Goal: Information Seeking & Learning: Understand process/instructions

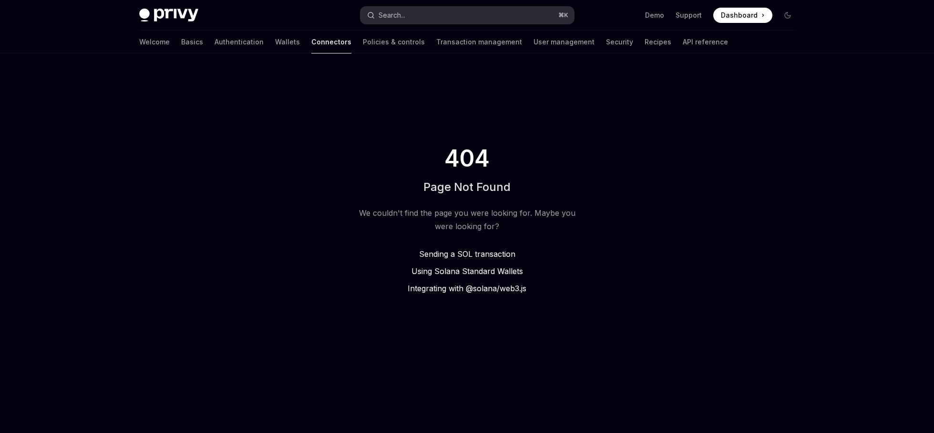
click at [416, 23] on div "Privy Docs home page Search... ⌘ K Demo Support Dashboard Dashboard Search..." at bounding box center [467, 15] width 656 height 31
click at [418, 15] on button "Search... ⌘ K" at bounding box center [468, 15] width 214 height 17
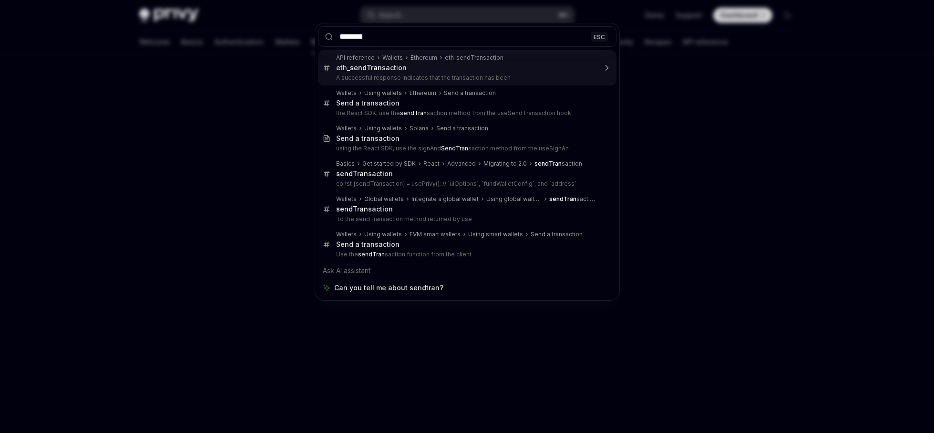
type input "*******"
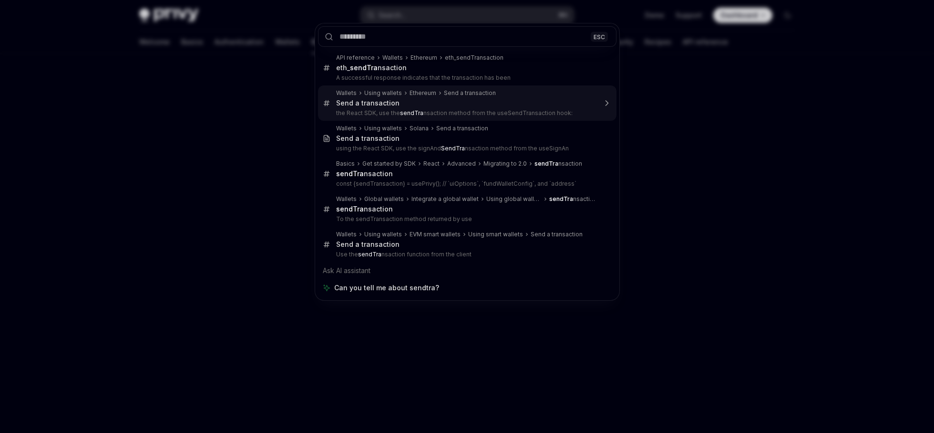
type textarea "*"
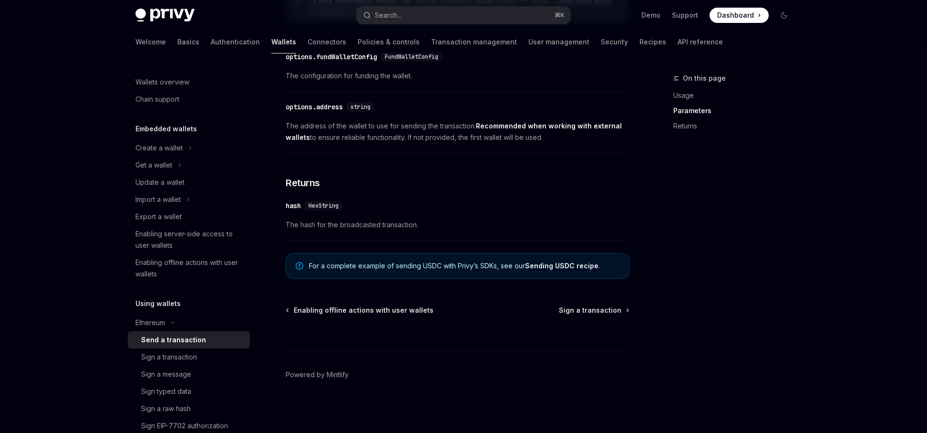
scroll to position [598, 0]
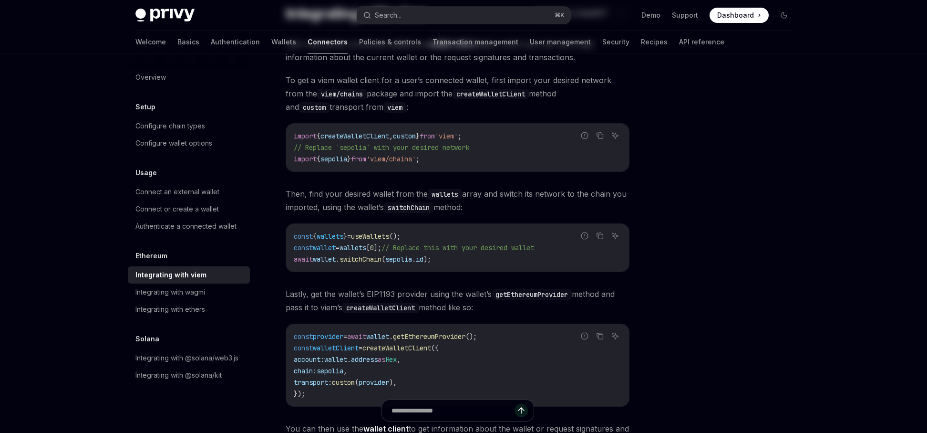
scroll to position [144, 0]
